Goal: Transaction & Acquisition: Book appointment/travel/reservation

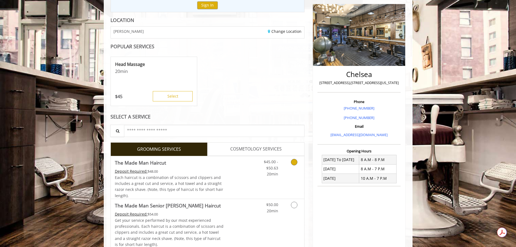
click at [276, 173] on span "20min" at bounding box center [272, 173] width 11 height 5
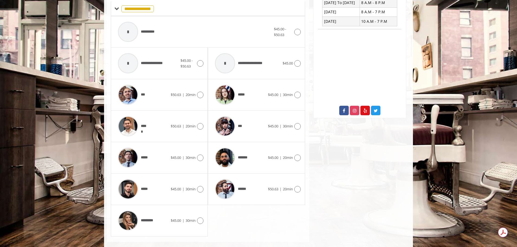
scroll to position [223, 0]
click at [197, 191] on div at bounding box center [200, 189] width 8 height 7
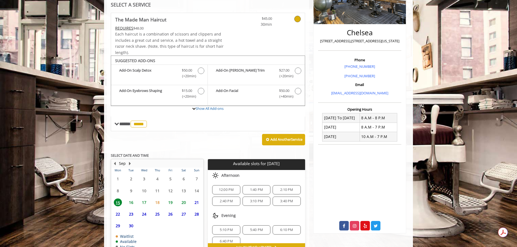
scroll to position [140, 0]
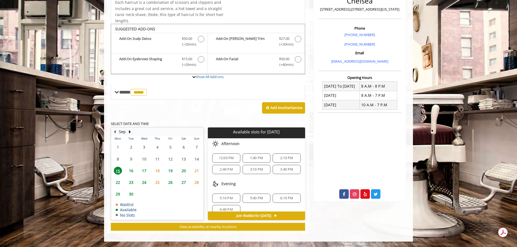
click at [132, 173] on span "16" at bounding box center [131, 171] width 8 height 8
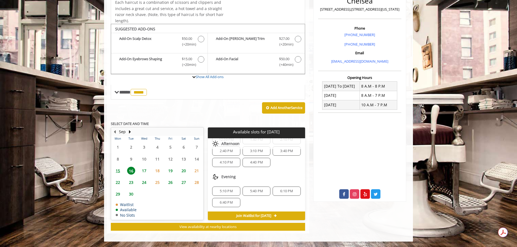
click at [225, 191] on span "5:10 PM" at bounding box center [226, 191] width 13 height 4
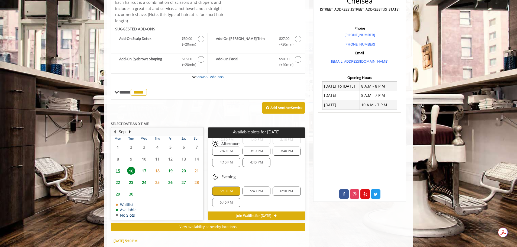
scroll to position [237, 0]
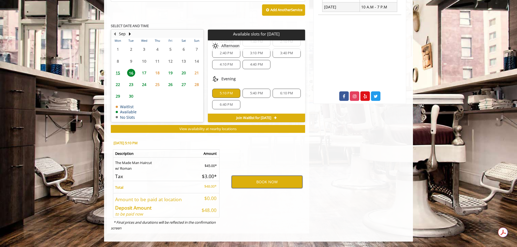
click at [254, 184] on button "BOOK NOW" at bounding box center [267, 182] width 71 height 12
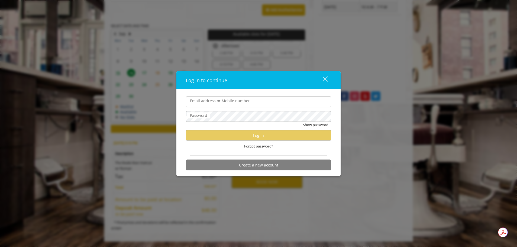
click at [257, 103] on input "Email address or Mobile number" at bounding box center [258, 101] width 145 height 11
click at [308, 151] on div "Forgot password?" at bounding box center [258, 146] width 145 height 11
click at [241, 101] on label "Email address or Mobile number" at bounding box center [219, 101] width 65 height 6
click at [241, 101] on input "Email address or Mobile number" at bounding box center [258, 101] width 145 height 11
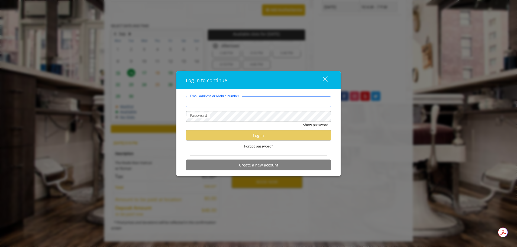
type input "**********"
click at [231, 107] on form "**********" at bounding box center [258, 134] width 145 height 77
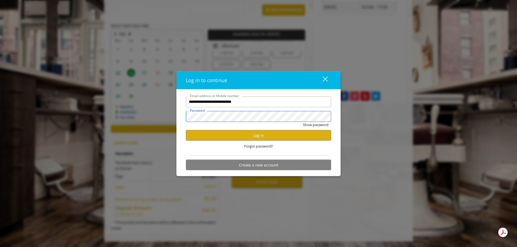
click at [303, 122] on button "Show password" at bounding box center [315, 125] width 25 height 6
click at [304, 122] on button "Hide password" at bounding box center [316, 125] width 24 height 6
click at [253, 138] on button "Log in" at bounding box center [258, 135] width 145 height 11
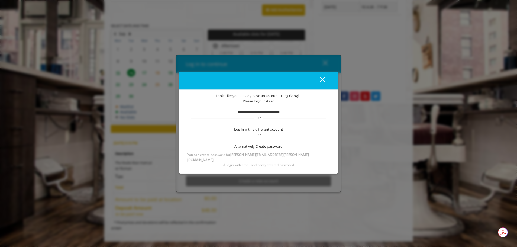
click at [259, 114] on b "**********" at bounding box center [259, 112] width 42 height 4
drag, startPoint x: 254, startPoint y: 132, endPoint x: 265, endPoint y: 101, distance: 33.5
click at [265, 101] on div "**********" at bounding box center [258, 130] width 142 height 75
click at [265, 99] on span "Looks like you already have an account using Google." at bounding box center [259, 96] width 86 height 6
click at [327, 81] on button "close" at bounding box center [319, 80] width 18 height 11
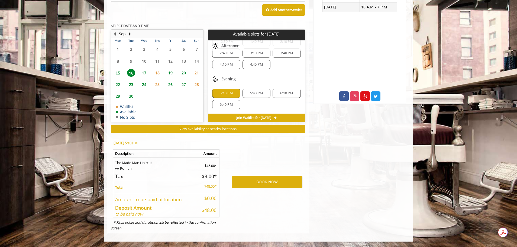
click at [225, 94] on span "5:10 PM" at bounding box center [226, 93] width 13 height 4
click at [256, 181] on button "BOOK NOW" at bounding box center [267, 182] width 71 height 12
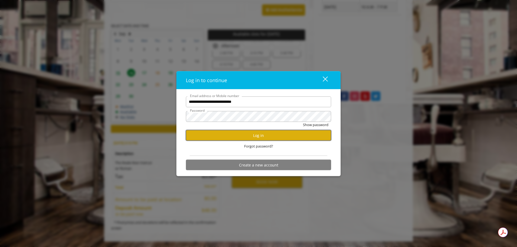
click at [258, 134] on button "Log in" at bounding box center [258, 135] width 145 height 11
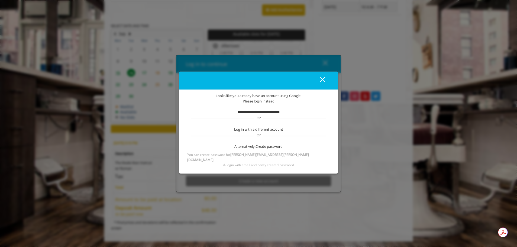
click at [328, 80] on button "close" at bounding box center [319, 80] width 18 height 11
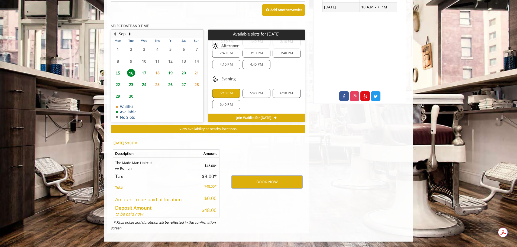
click at [244, 181] on button "BOOK NOW" at bounding box center [267, 182] width 71 height 12
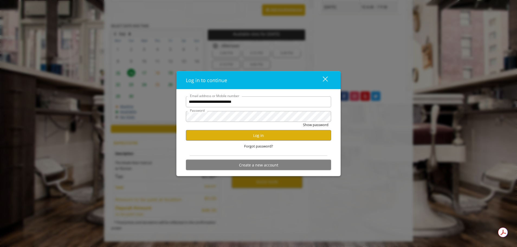
click at [325, 76] on div "close" at bounding box center [321, 80] width 11 height 8
